Goal: Information Seeking & Learning: Compare options

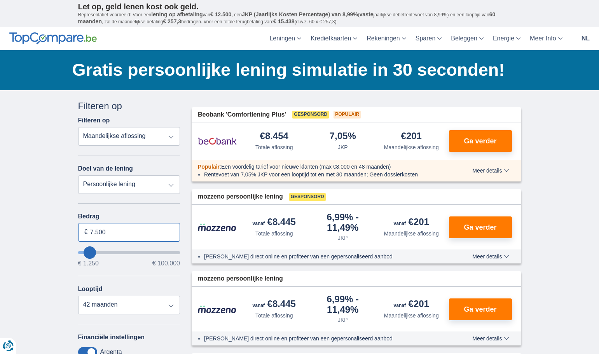
click at [111, 234] on input "7.500" at bounding box center [129, 232] width 102 height 19
drag, startPoint x: 111, startPoint y: 234, endPoint x: 91, endPoint y: 231, distance: 20.9
click at [91, 231] on input "7.500" at bounding box center [129, 232] width 102 height 19
type input "22.850"
type input "23250"
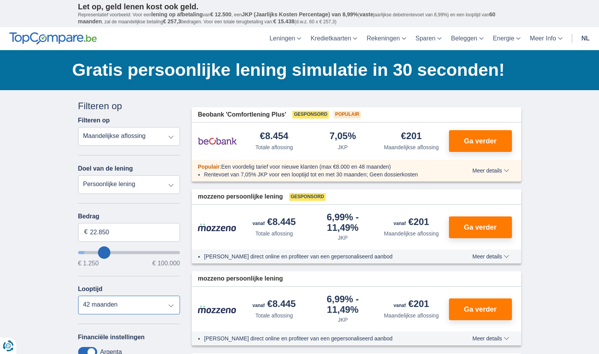
select select "120"
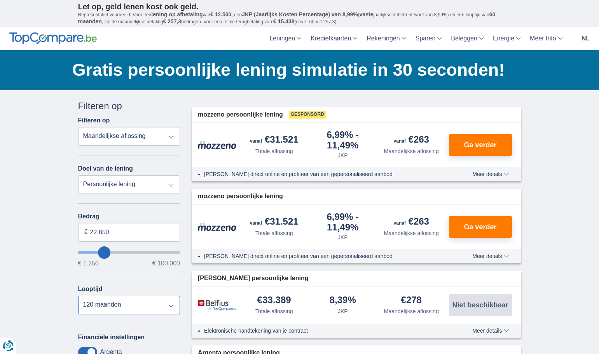
click at [116, 306] on select "12 maanden 18 maanden 24 maanden 30 maanden 36 maanden 42 maanden 48 maanden 60…" at bounding box center [129, 305] width 102 height 19
click at [115, 231] on input "22.850" at bounding box center [129, 232] width 102 height 19
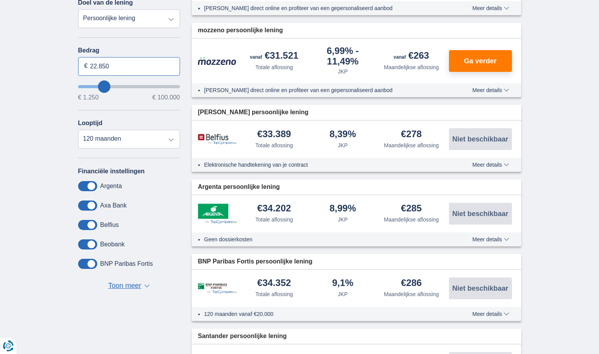
scroll to position [166, 0]
click at [147, 287] on span "▼" at bounding box center [146, 285] width 5 height 3
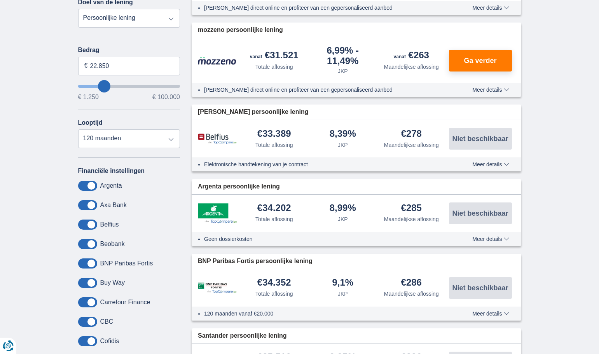
type input "26250"
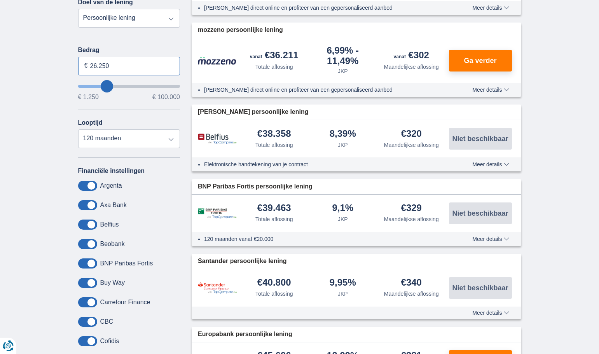
click at [97, 65] on input "26.250" at bounding box center [129, 66] width 102 height 19
click at [121, 68] on input "22.250" at bounding box center [129, 66] width 102 height 19
type input "22.250"
type input "22250"
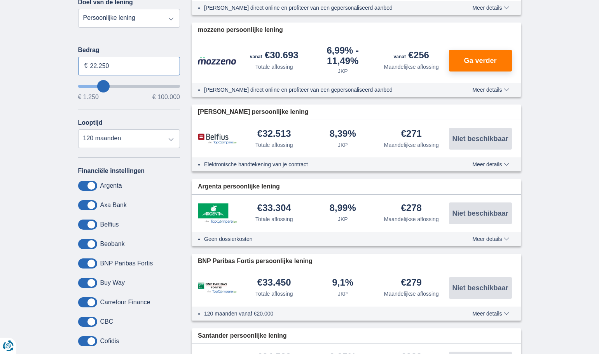
drag, startPoint x: 95, startPoint y: 67, endPoint x: 91, endPoint y: 67, distance: 4.3
click at [91, 67] on input "22.250" at bounding box center [129, 66] width 102 height 19
type input "43.250"
type input "43250"
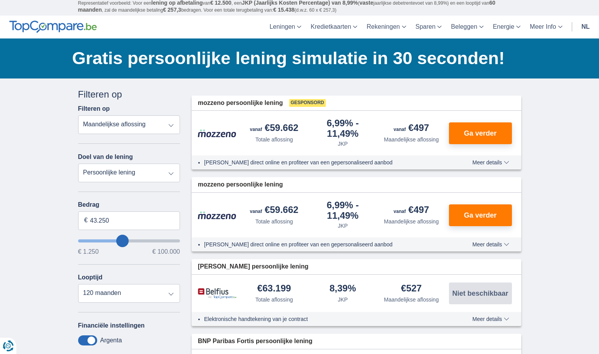
scroll to position [0, 0]
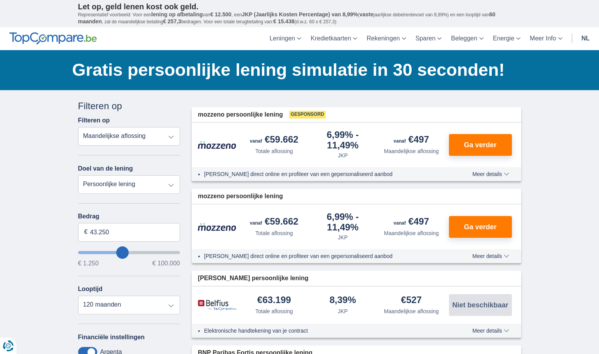
click at [172, 136] on select "Totale aflossing JKP Maandelijkse aflossing" at bounding box center [129, 136] width 102 height 19
click at [179, 105] on div "Filteren op" at bounding box center [129, 106] width 102 height 13
click at [487, 175] on span "Meer details" at bounding box center [491, 174] width 37 height 5
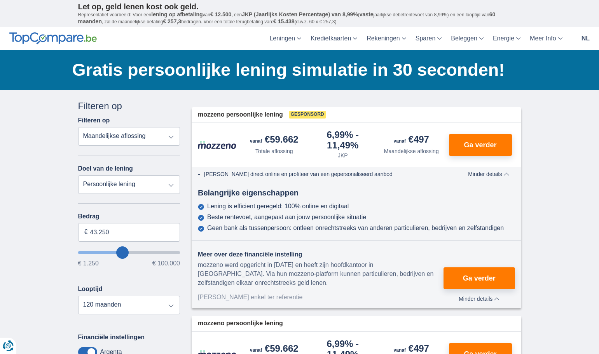
click at [487, 175] on span "Minder details" at bounding box center [488, 174] width 41 height 5
